Goal: Task Accomplishment & Management: Complete application form

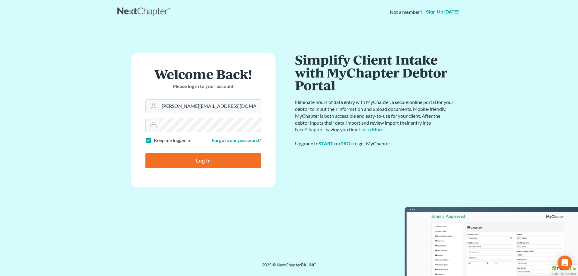
type input "[PERSON_NAME][EMAIL_ADDRESS][DOMAIN_NAME]"
click at [195, 162] on input "Log In" at bounding box center [203, 160] width 116 height 15
type input "Thinking..."
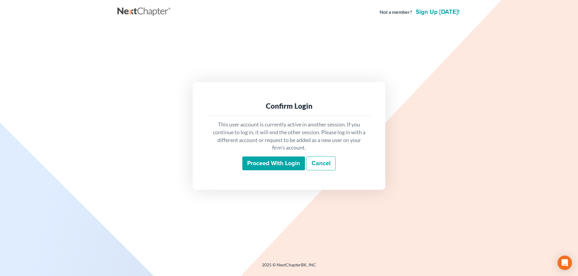
click at [265, 164] on input "Proceed with login" at bounding box center [273, 164] width 63 height 14
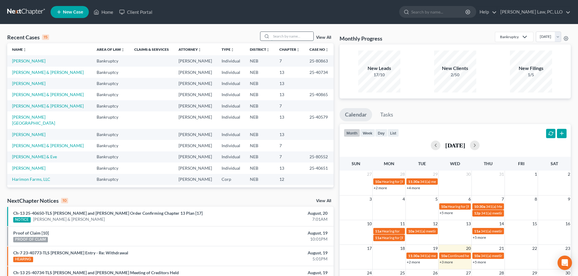
click at [288, 36] on input "search" at bounding box center [292, 36] width 42 height 9
type input "[PERSON_NAME]"
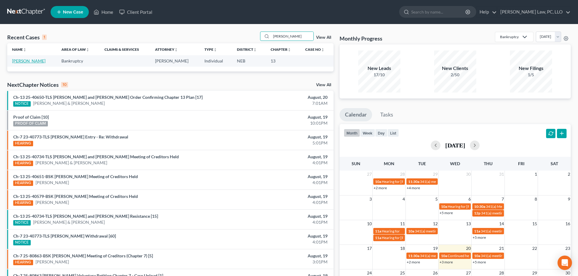
click at [29, 63] on link "Cerveny, Atley" at bounding box center [28, 60] width 33 height 5
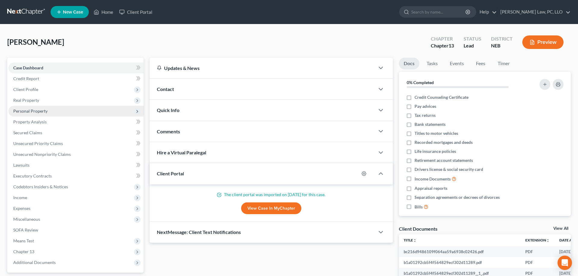
click at [36, 114] on span "Personal Property" at bounding box center [75, 111] width 135 height 11
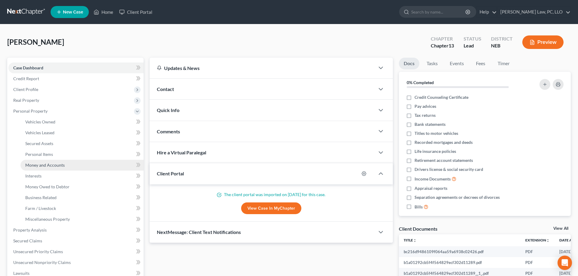
click at [51, 165] on span "Money and Accounts" at bounding box center [44, 165] width 39 height 5
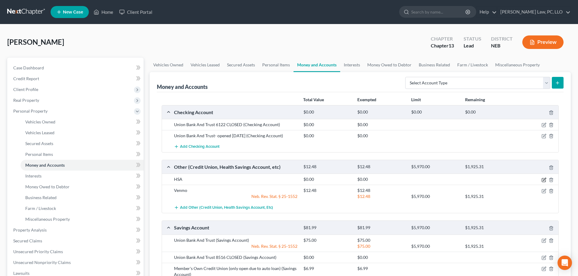
click at [543, 180] on icon "button" at bounding box center [543, 180] width 5 height 5
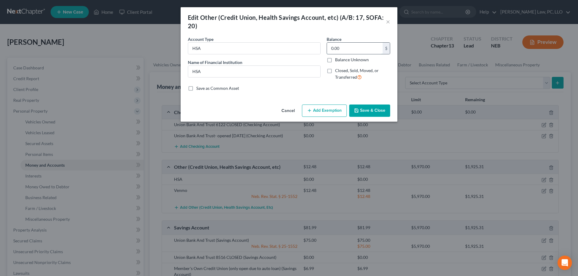
click at [348, 50] on input "0.00" at bounding box center [355, 48] width 56 height 11
type input "3,224.62"
click at [319, 110] on button "Add Exemption" at bounding box center [324, 111] width 45 height 13
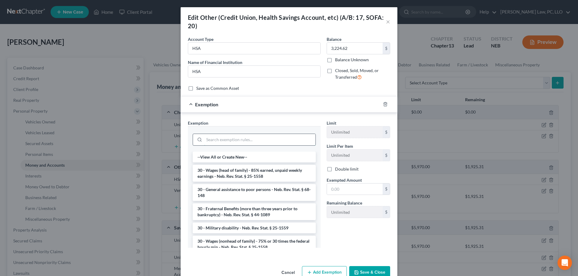
click at [244, 140] on input "search" at bounding box center [259, 139] width 111 height 11
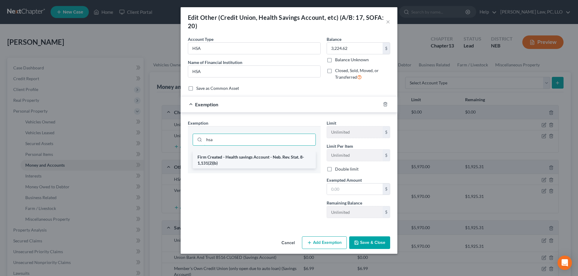
type input "hsa"
click at [251, 162] on li "Firm Created - Health savings Account - Neb. Rev. Stat. 8-1,131(2)(b)" at bounding box center [254, 160] width 123 height 17
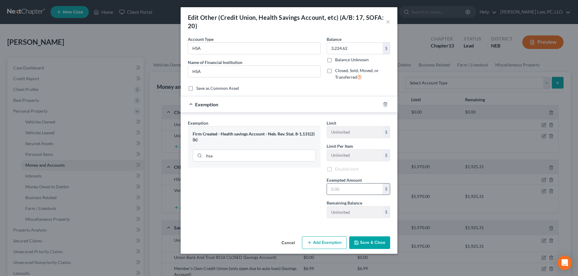
click at [345, 188] on input "text" at bounding box center [355, 189] width 56 height 11
type input "3,224.62"
click at [275, 193] on div "Exemption Set must be selected for CA. Exemption * Firm Created - Health saving…" at bounding box center [254, 172] width 139 height 104
click at [368, 240] on button "Save & Close" at bounding box center [369, 244] width 41 height 13
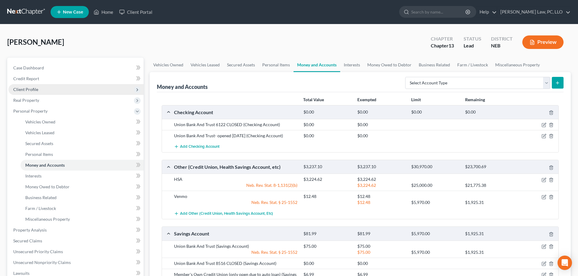
click at [30, 90] on span "Client Profile" at bounding box center [25, 89] width 25 height 5
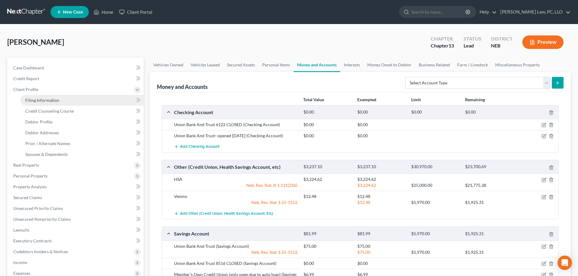
click at [51, 100] on span "Filing Information" at bounding box center [42, 100] width 34 height 5
select select "1"
select select "0"
select select "3"
select select "0"
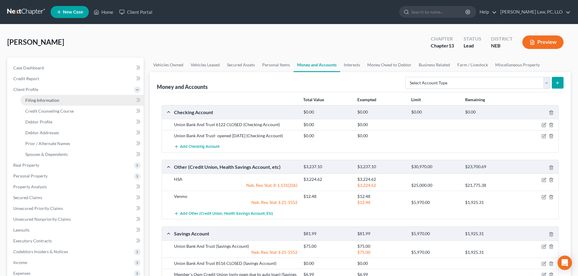
select select "30"
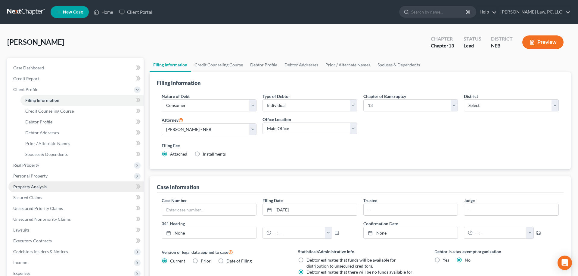
click at [54, 186] on link "Property Analysis" at bounding box center [75, 187] width 135 height 11
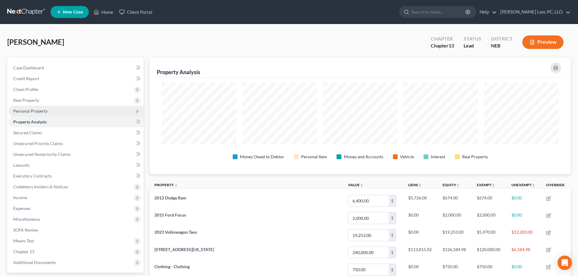
click at [42, 113] on span "Personal Property" at bounding box center [30, 111] width 34 height 5
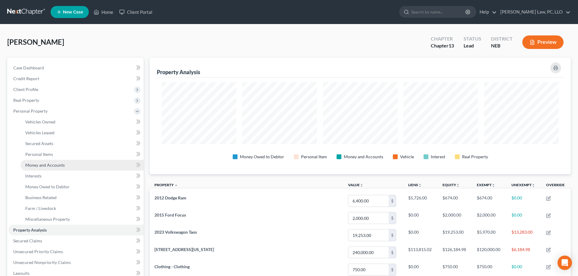
click at [57, 167] on span "Money and Accounts" at bounding box center [44, 165] width 39 height 5
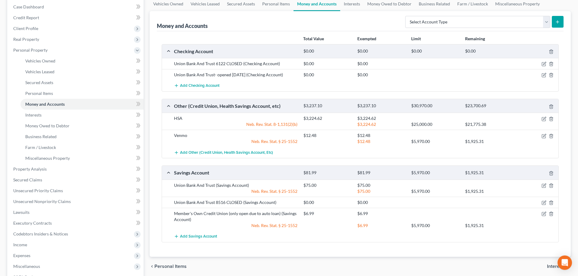
scroll to position [61, 0]
click at [34, 264] on span "Miscellaneous" at bounding box center [26, 266] width 27 height 5
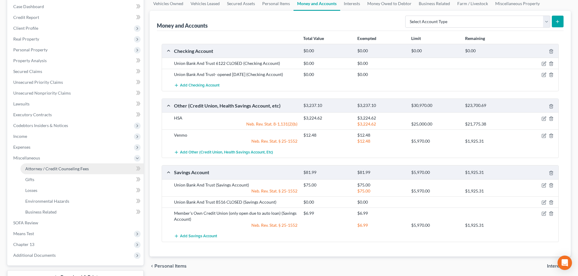
click at [57, 170] on span "Attorney / Credit Counseling Fees" at bounding box center [56, 168] width 63 height 5
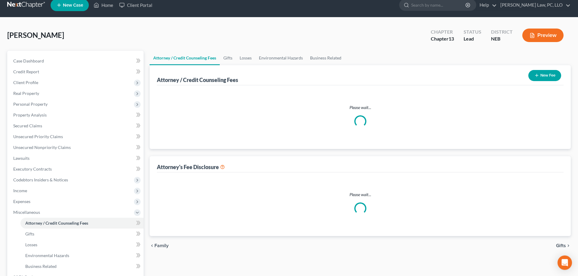
select select "1"
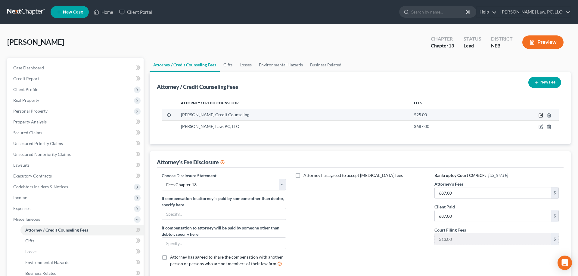
click at [539, 116] on icon "button" at bounding box center [540, 116] width 4 height 4
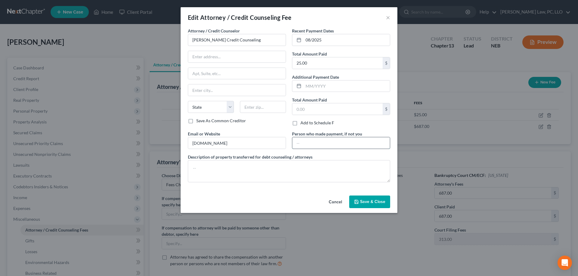
click at [325, 142] on input "text" at bounding box center [340, 142] width 97 height 11
type input "Mother"
click at [362, 201] on span "Save & Close" at bounding box center [372, 201] width 25 height 5
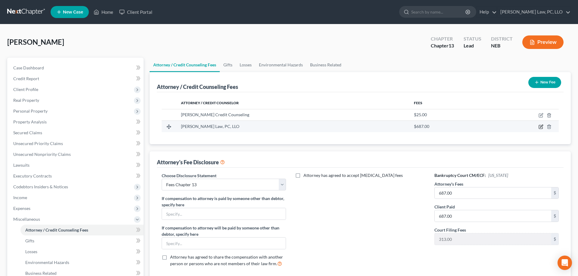
click at [539, 128] on icon "button" at bounding box center [540, 127] width 5 height 5
select select "30"
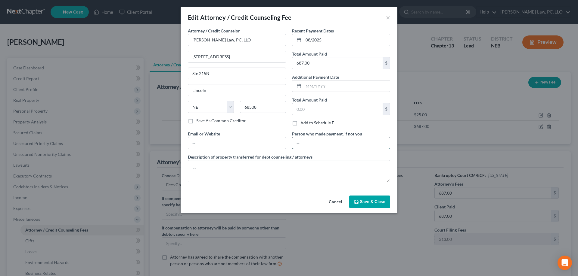
click at [364, 141] on input "text" at bounding box center [340, 142] width 97 height 11
type input "Father"
click at [362, 203] on span "Save & Close" at bounding box center [372, 201] width 25 height 5
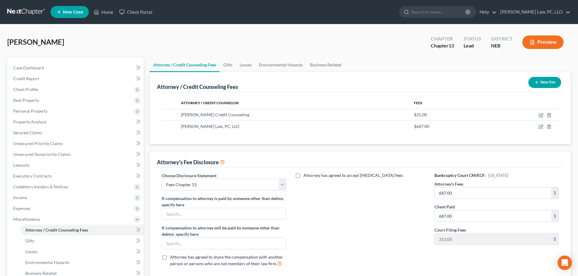
click at [538, 41] on button "Preview" at bounding box center [542, 42] width 41 height 14
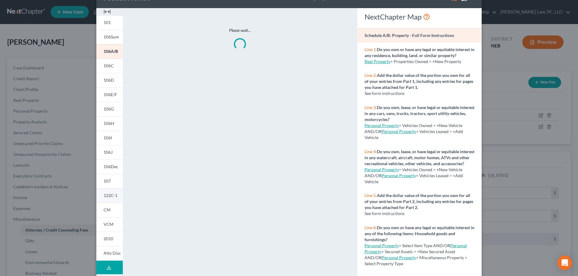
scroll to position [57, 0]
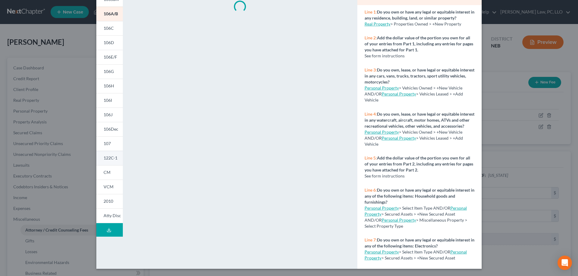
click at [110, 159] on span "122C-1" at bounding box center [110, 158] width 14 height 5
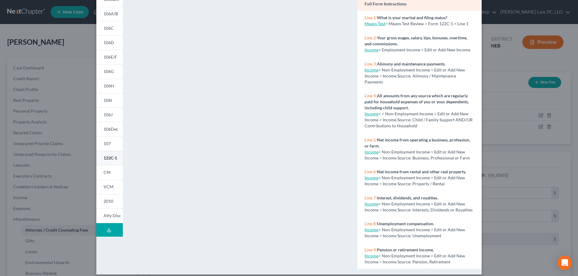
click at [106, 162] on link "122C-1" at bounding box center [109, 158] width 26 height 14
click at [117, 143] on link "107" at bounding box center [109, 144] width 26 height 14
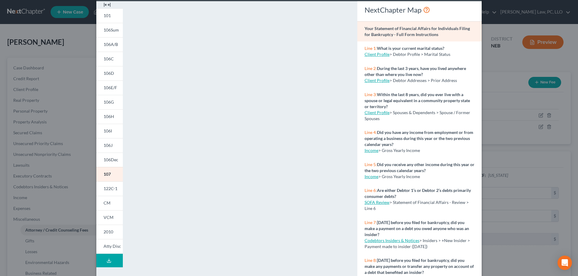
scroll to position [0, 0]
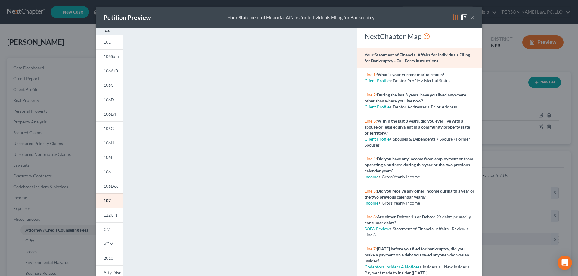
click at [473, 18] on button "×" at bounding box center [472, 17] width 4 height 7
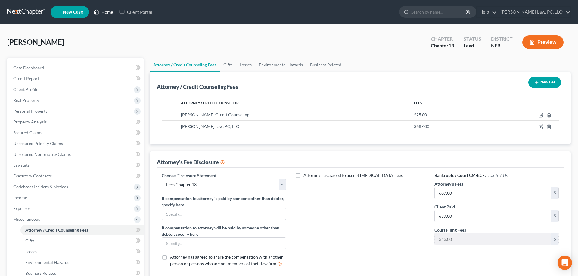
click at [105, 14] on link "Home" at bounding box center [104, 12] width 26 height 11
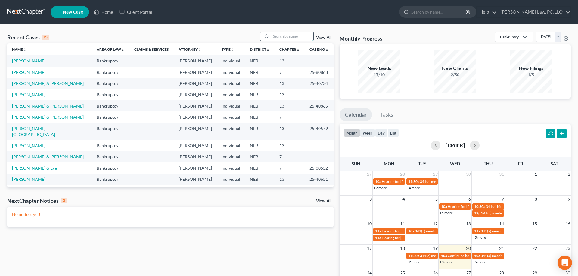
click at [287, 34] on input "search" at bounding box center [292, 36] width 42 height 9
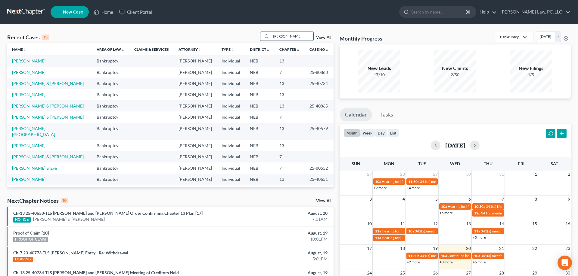
type input "vang"
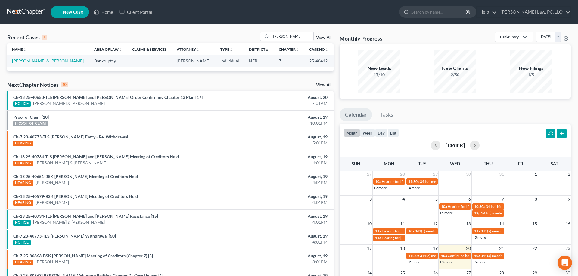
click at [23, 63] on link "Vang, Marla & Gregory" at bounding box center [48, 60] width 72 height 5
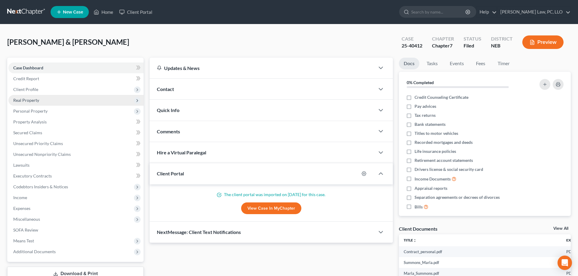
click at [27, 103] on span "Real Property" at bounding box center [26, 100] width 26 height 5
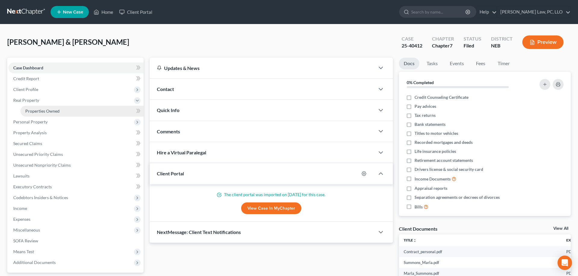
click at [33, 112] on span "Properties Owned" at bounding box center [42, 111] width 34 height 5
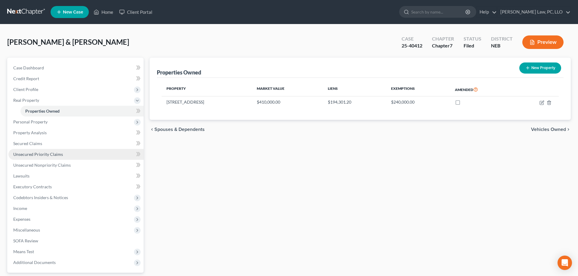
click at [47, 154] on span "Unsecured Priority Claims" at bounding box center [38, 154] width 50 height 5
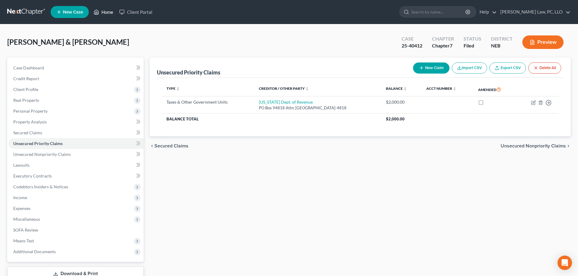
click at [101, 14] on link "Home" at bounding box center [104, 12] width 26 height 11
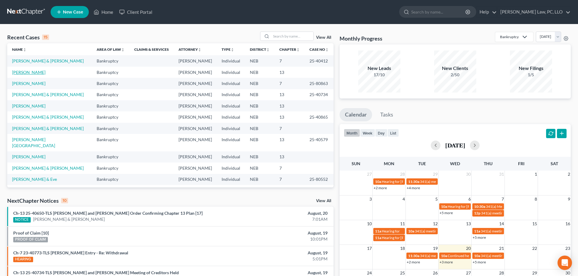
click at [31, 74] on link "Cerveny, Atley" at bounding box center [28, 72] width 33 height 5
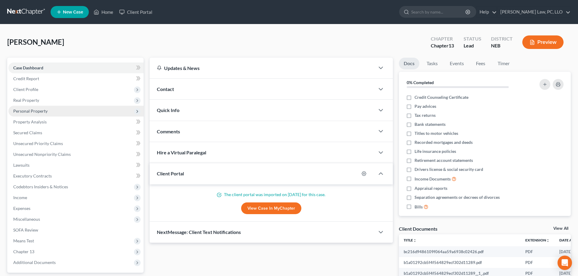
click at [32, 110] on span "Personal Property" at bounding box center [30, 111] width 34 height 5
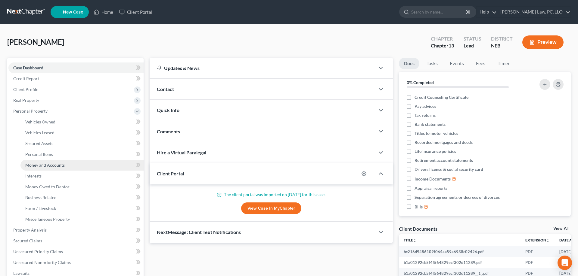
click at [42, 166] on span "Money and Accounts" at bounding box center [44, 165] width 39 height 5
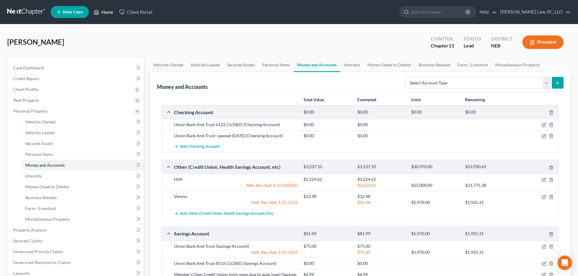
click at [99, 11] on icon at bounding box center [96, 11] width 5 height 7
